Goal: Task Accomplishment & Management: Manage account settings

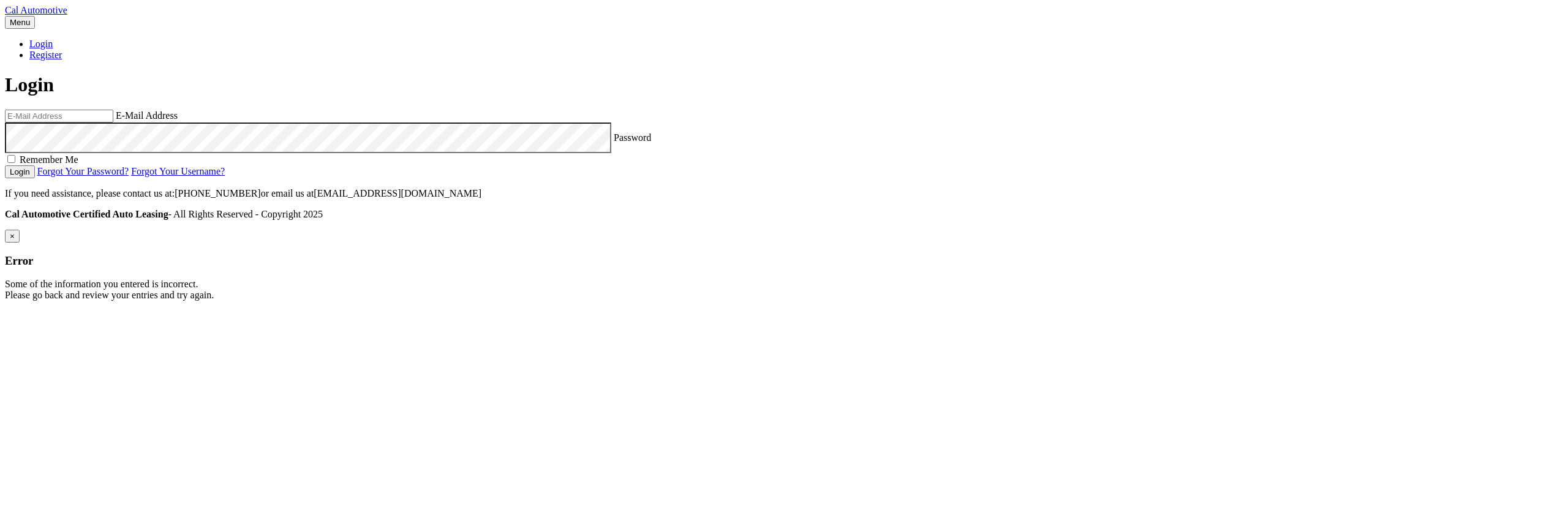
drag, startPoint x: 1475, startPoint y: 93, endPoint x: 1105, endPoint y: 194, distance: 383.5
click at [1472, 93] on body "Cal Automotive Menu Login Register Login" at bounding box center [784, 153] width 1558 height 296
click at [114, 122] on input "email" at bounding box center [59, 116] width 109 height 13
click at [5, 311] on com-1password-button at bounding box center [5, 311] width 0 height 0
type input "[EMAIL_ADDRESS][DOMAIN_NAME]"
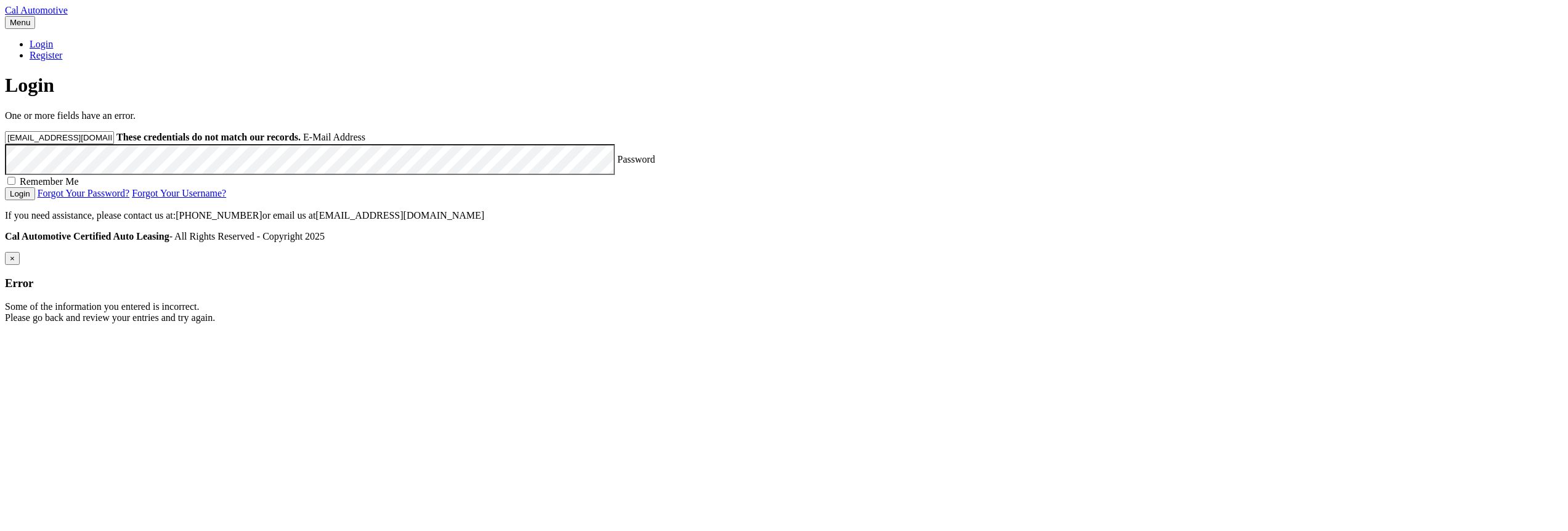
click at [5, 188] on button "Login" at bounding box center [20, 194] width 30 height 13
click at [258, 271] on body "Cal Automotive Menu Login Register Login" at bounding box center [784, 164] width 1559 height 319
